Goal: Communication & Community: Answer question/provide support

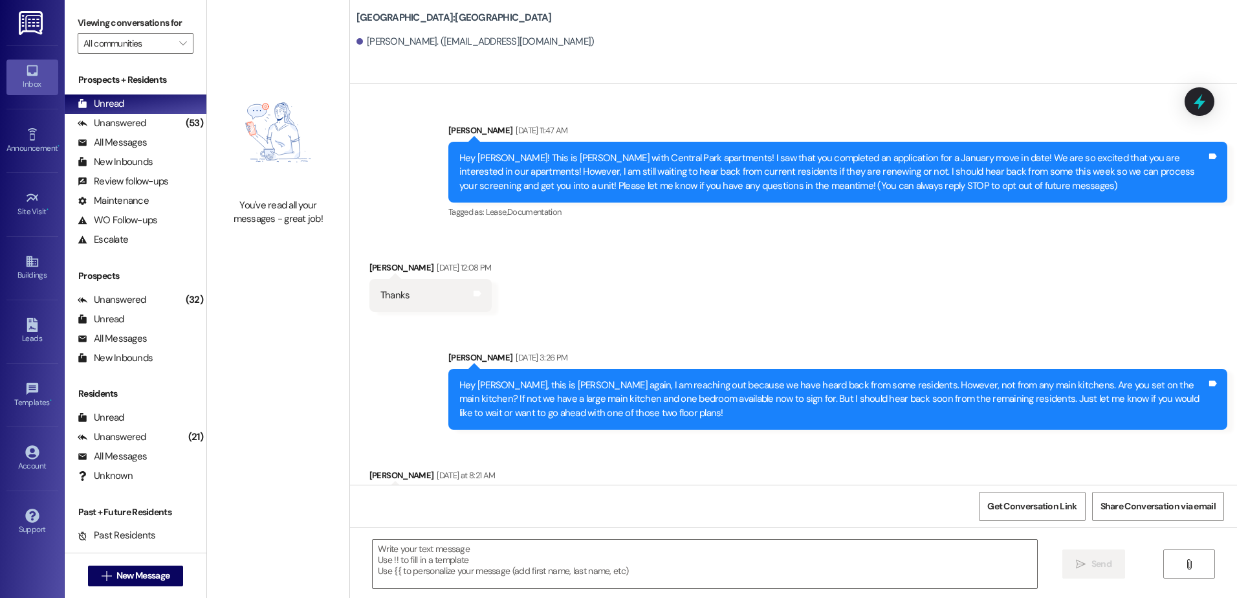
scroll to position [1611, 0]
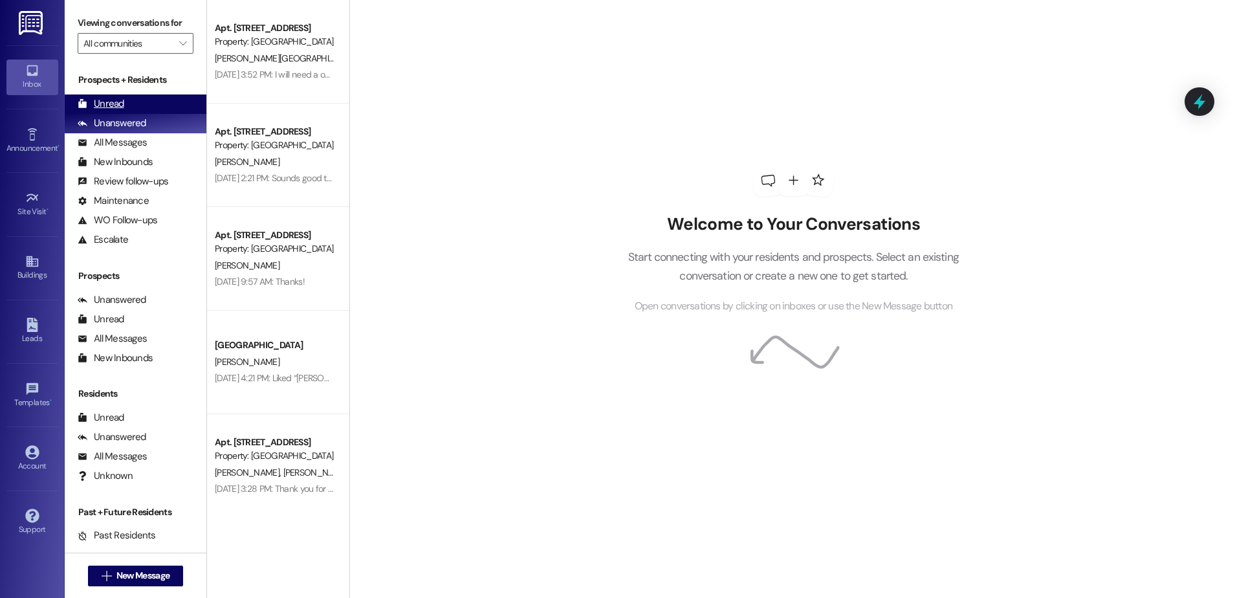
click at [132, 105] on div "Unread (0)" at bounding box center [136, 103] width 142 height 19
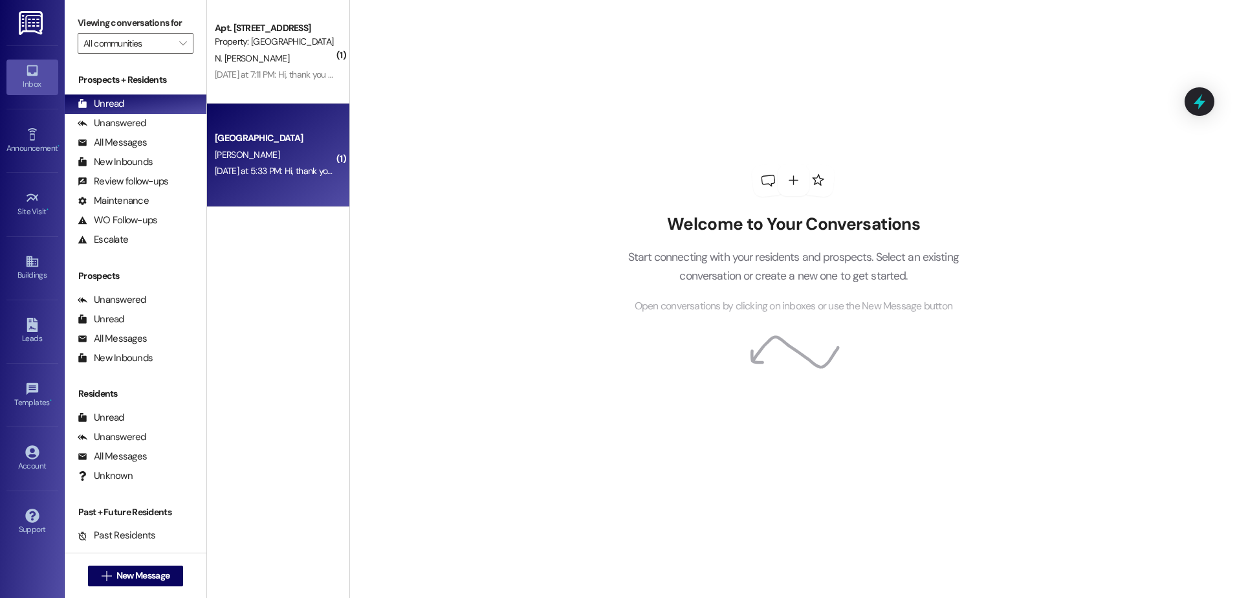
click at [299, 133] on div "[GEOGRAPHIC_DATA]" at bounding box center [275, 138] width 120 height 14
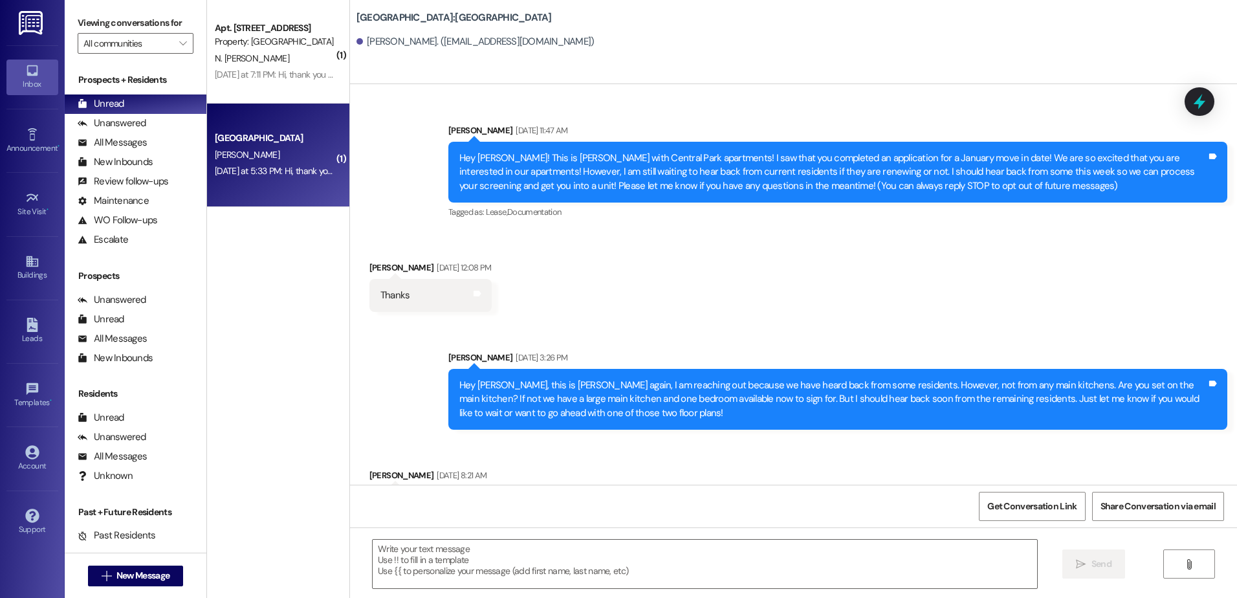
scroll to position [1811, 0]
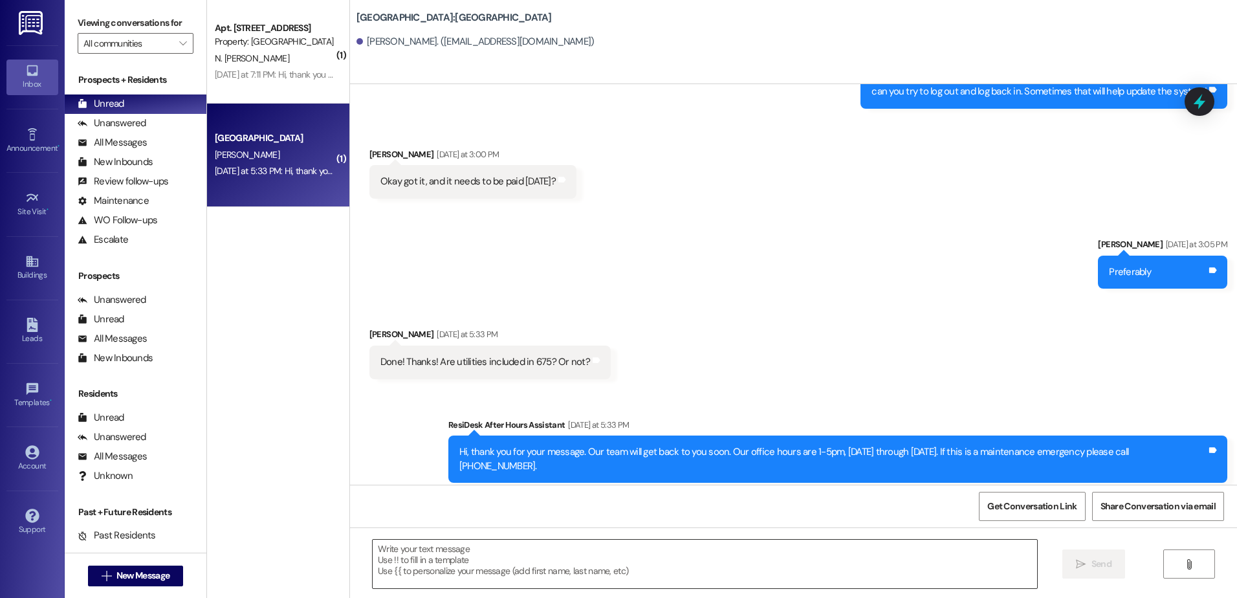
click at [454, 560] on textarea at bounding box center [705, 564] width 664 height 49
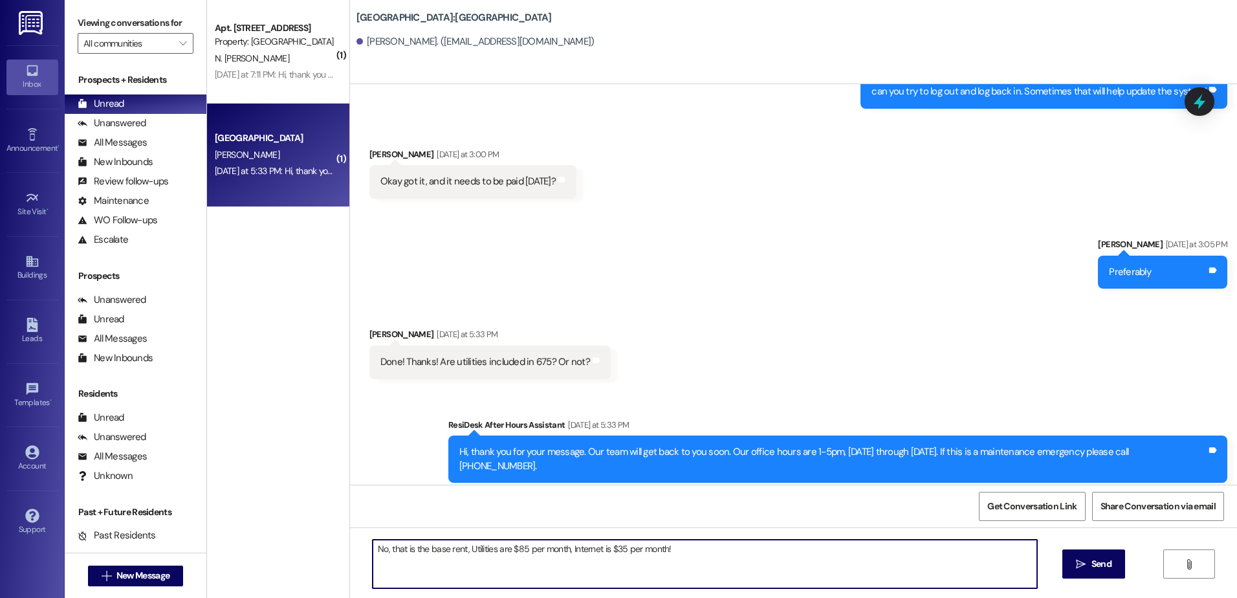
type textarea "No, that is the base rent, Utilities are $85 per month, Internet is $35 per mon…"
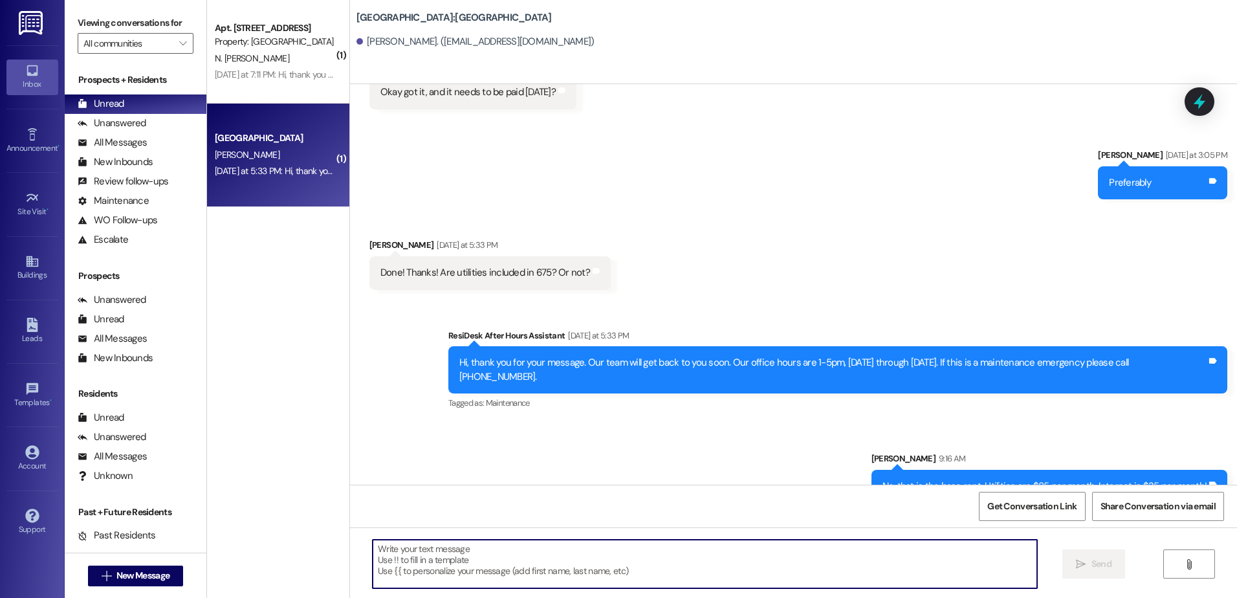
scroll to position [1901, 0]
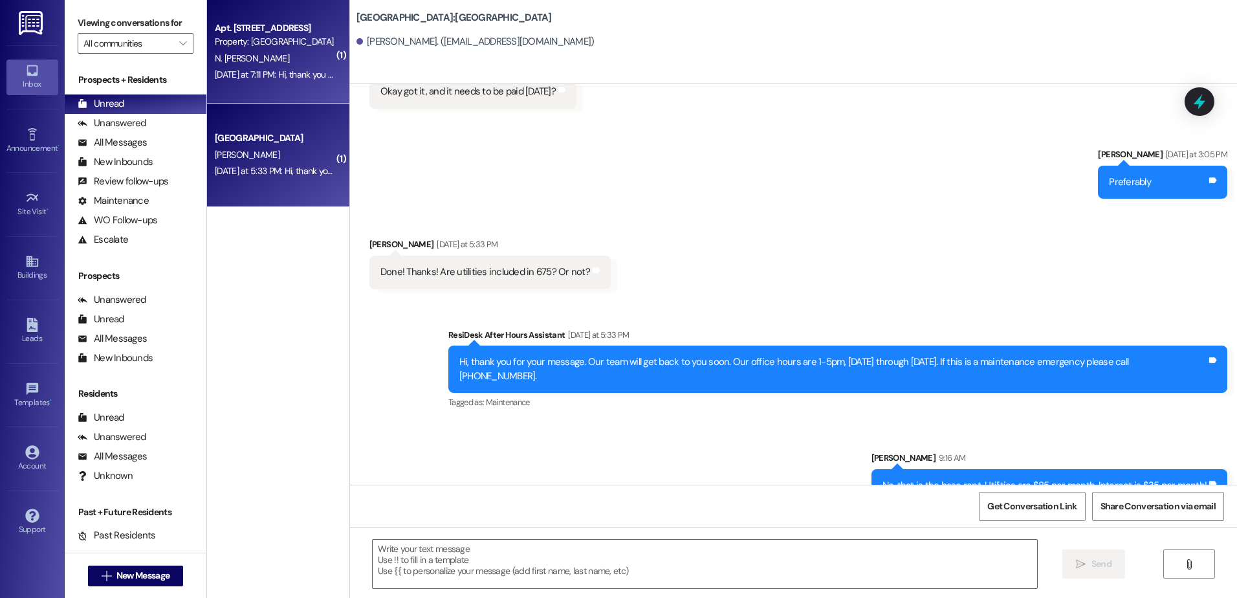
click at [305, 97] on div "Apt. [STREET_ADDRESS] Property: [GEOGRAPHIC_DATA] N. [PERSON_NAME] [DATE] at 7:…" at bounding box center [278, 52] width 142 height 104
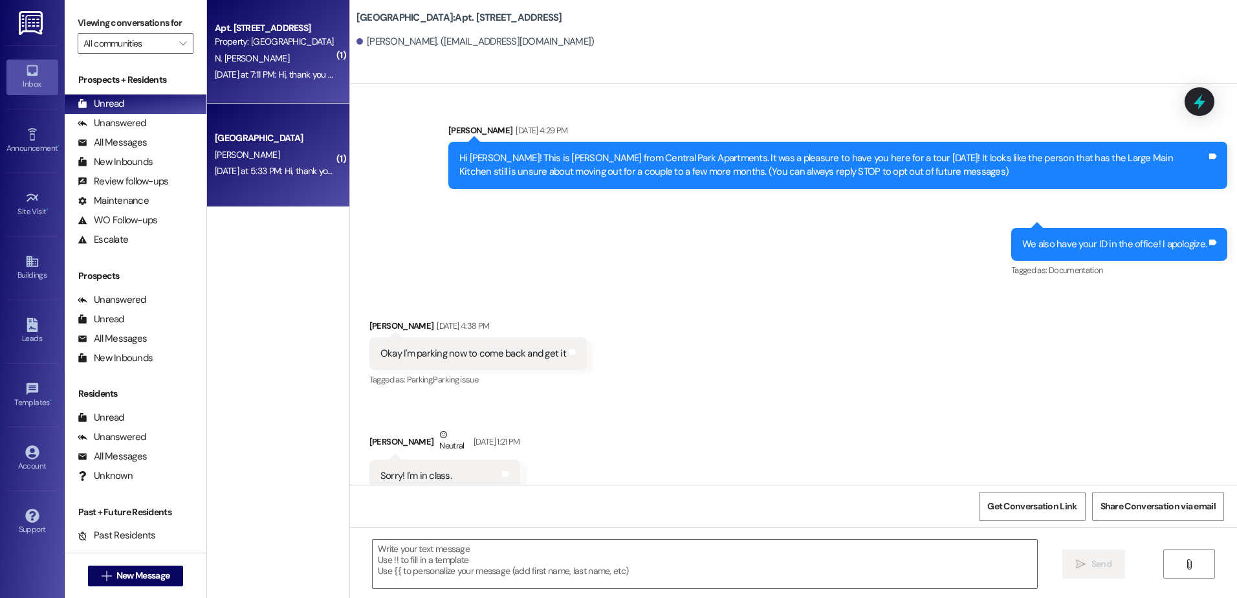
scroll to position [6201, 0]
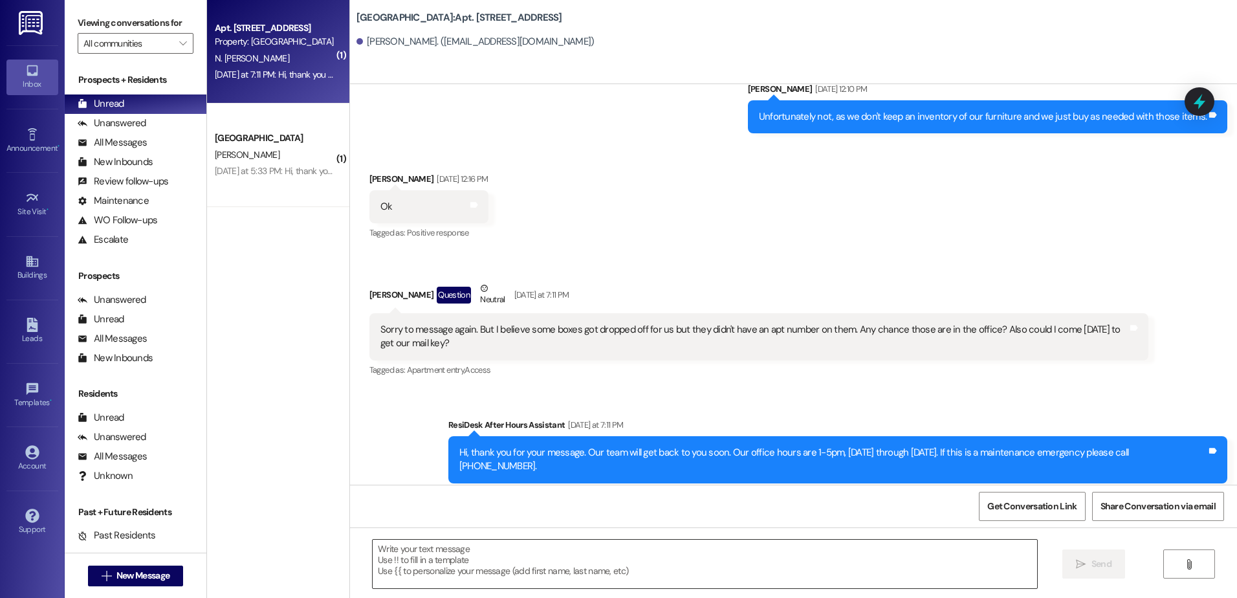
click at [396, 568] on textarea at bounding box center [705, 564] width 664 height 49
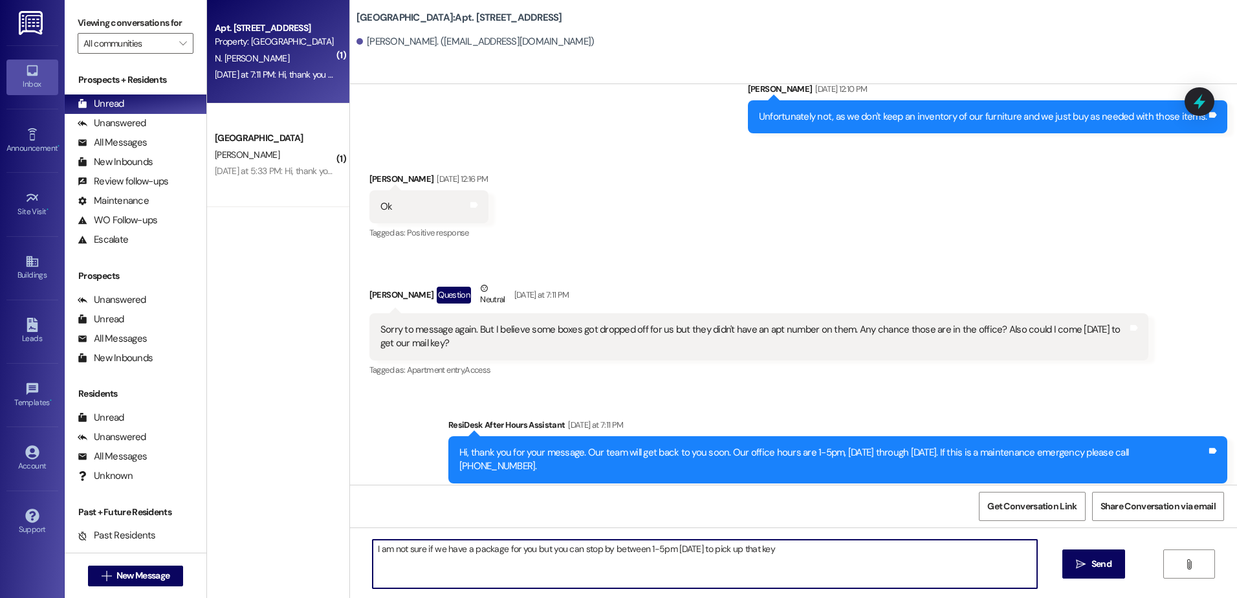
type textarea "I am not sure if we have a package for you but you can stop by between 1-5pm [D…"
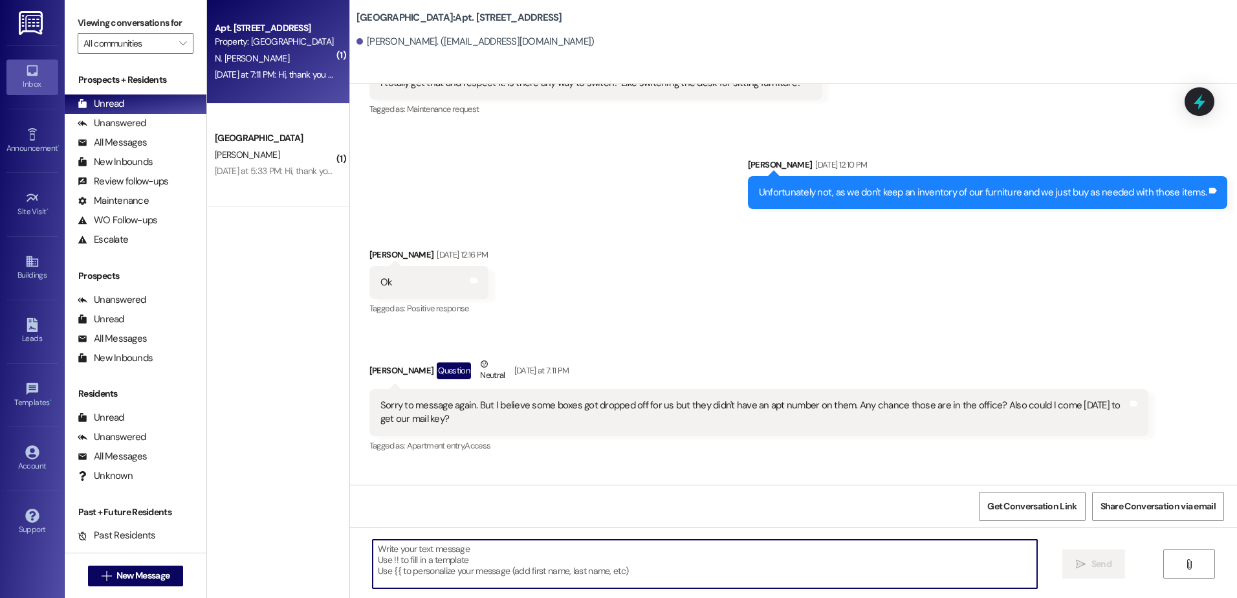
scroll to position [6092, 0]
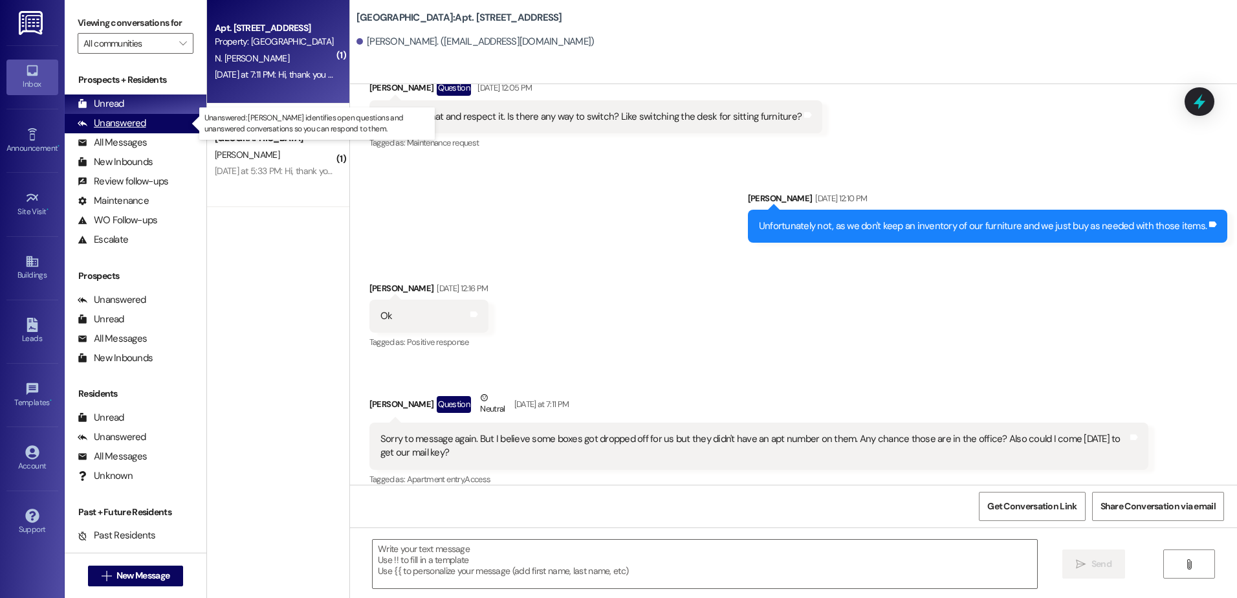
click at [134, 118] on div "Unanswered" at bounding box center [112, 123] width 69 height 14
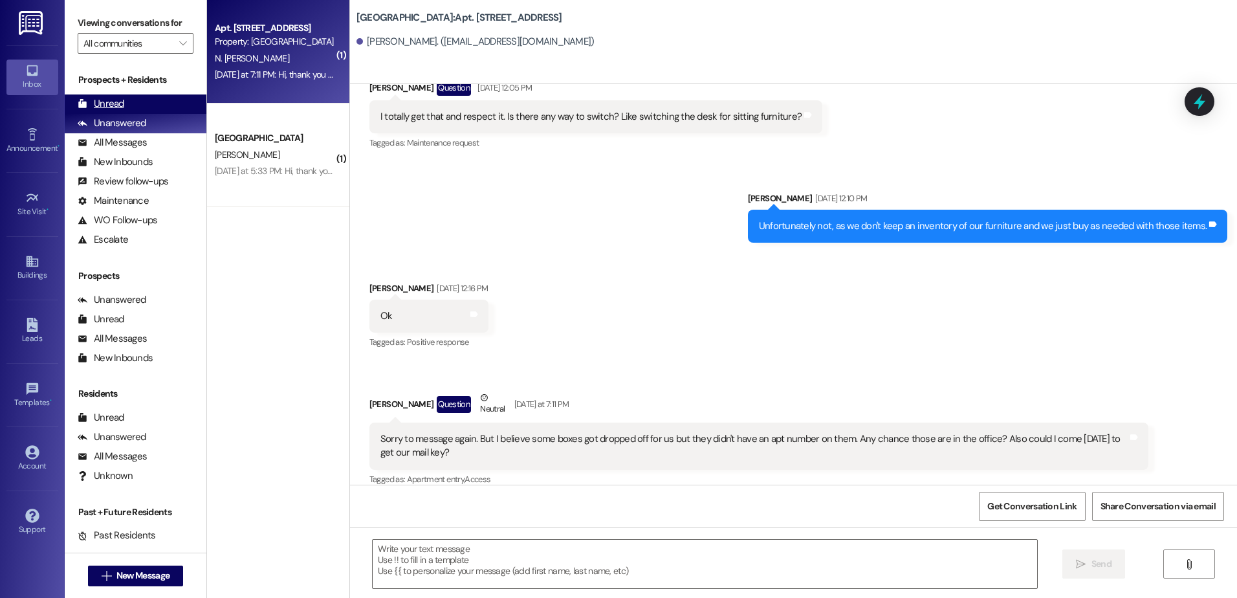
click at [133, 100] on div "Unread (0)" at bounding box center [136, 103] width 142 height 19
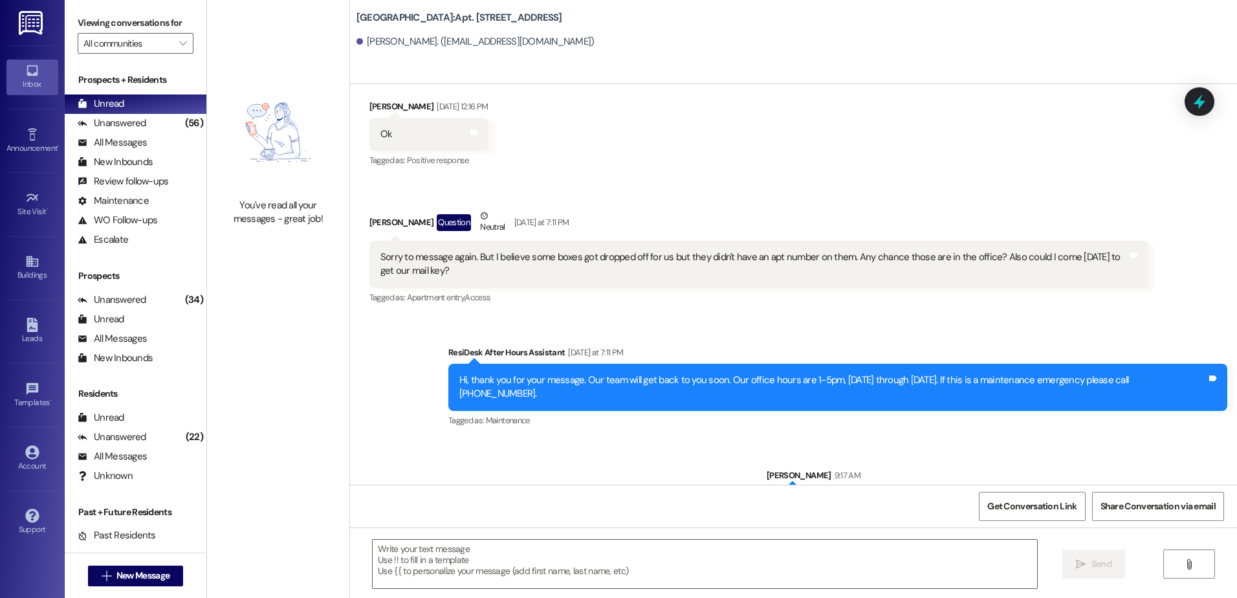
scroll to position [6310, 0]
